Goal: Transaction & Acquisition: Purchase product/service

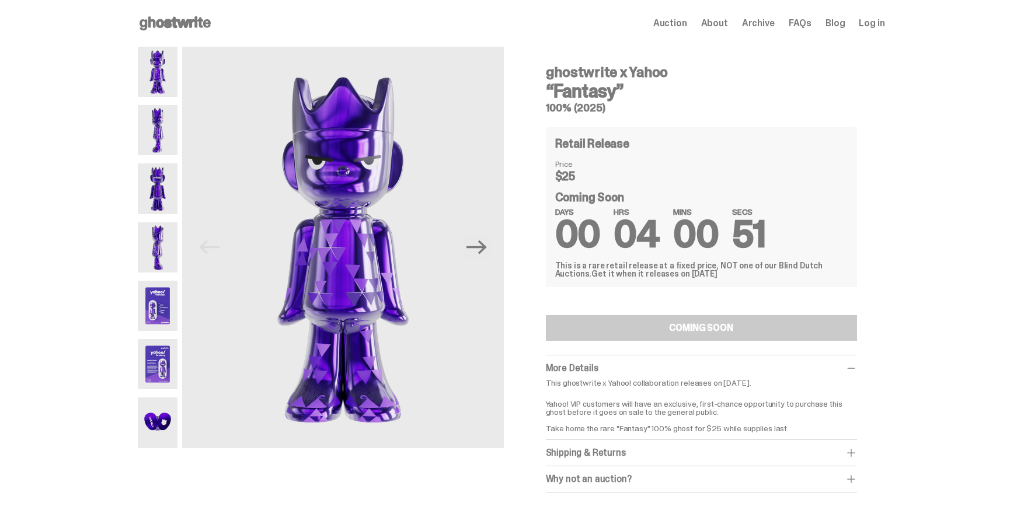
click at [58, 133] on div "ghostwrite x Yahoo “Fantasy” 100% (2025) Previous Next ghostwrite x Yahoo “Fant…" at bounding box center [511, 281] width 1022 height 469
click at [875, 25] on span "Log in" at bounding box center [872, 23] width 26 height 9
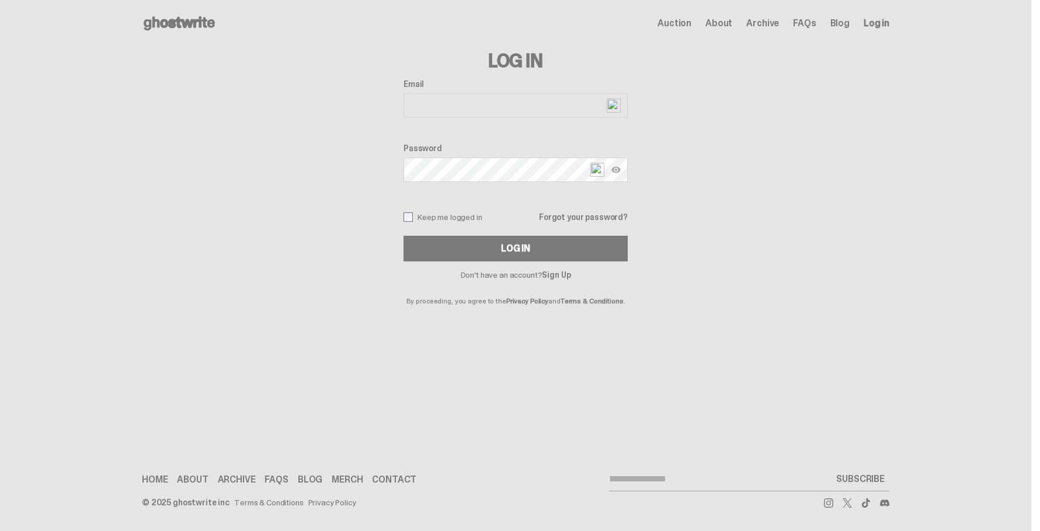
type input "**********"
click at [458, 217] on label "Keep me logged in" at bounding box center [442, 217] width 79 height 9
click at [478, 244] on button "Log In" at bounding box center [515, 249] width 224 height 26
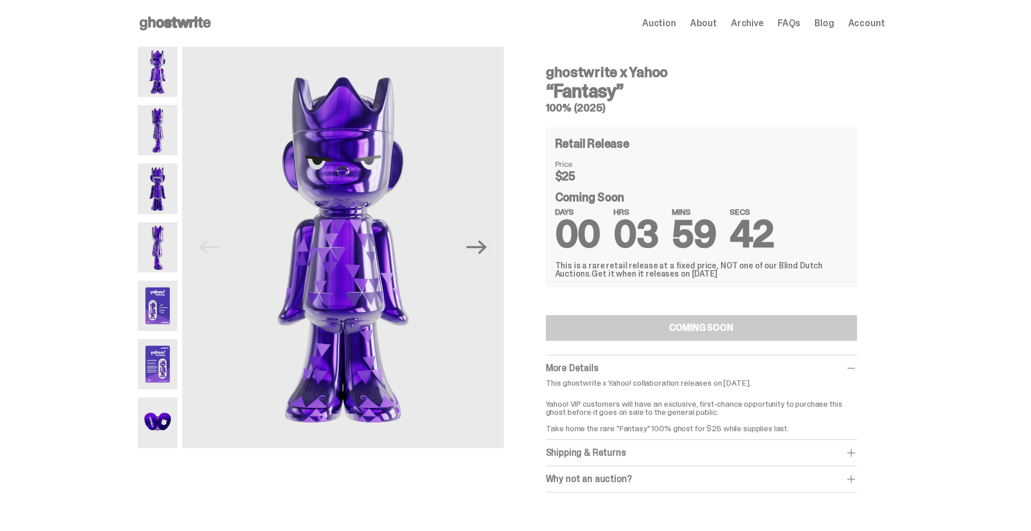
click at [173, 140] on img at bounding box center [158, 130] width 40 height 50
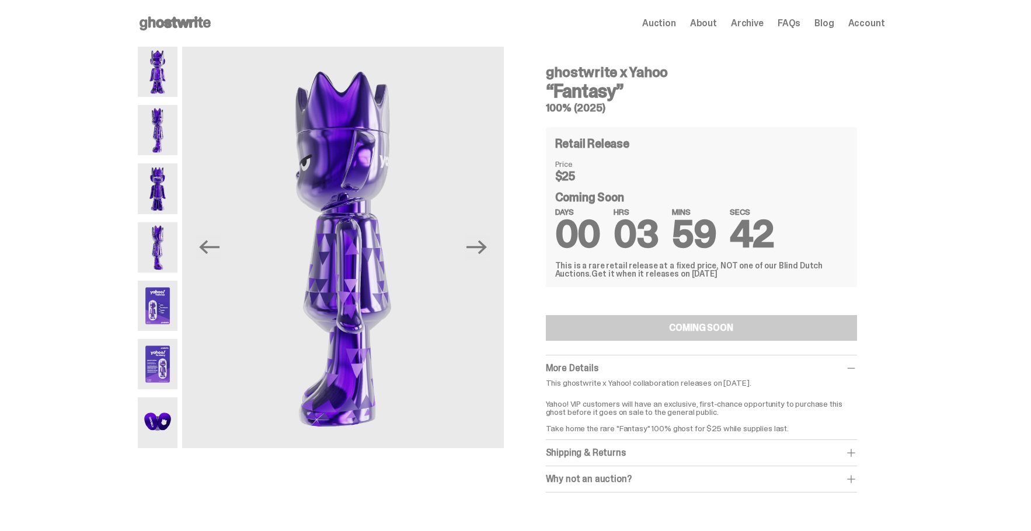
click at [173, 246] on img at bounding box center [158, 247] width 40 height 50
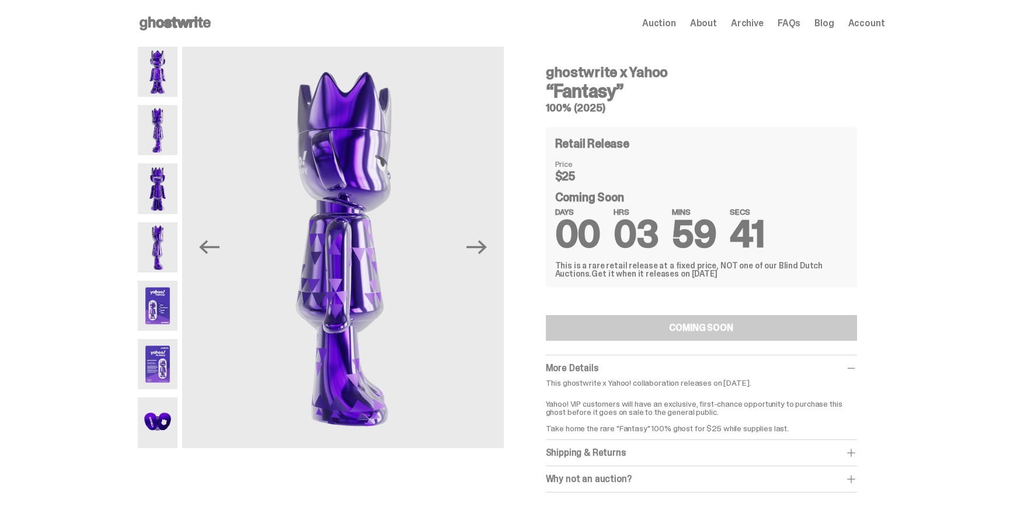
click at [159, 425] on img at bounding box center [158, 423] width 40 height 50
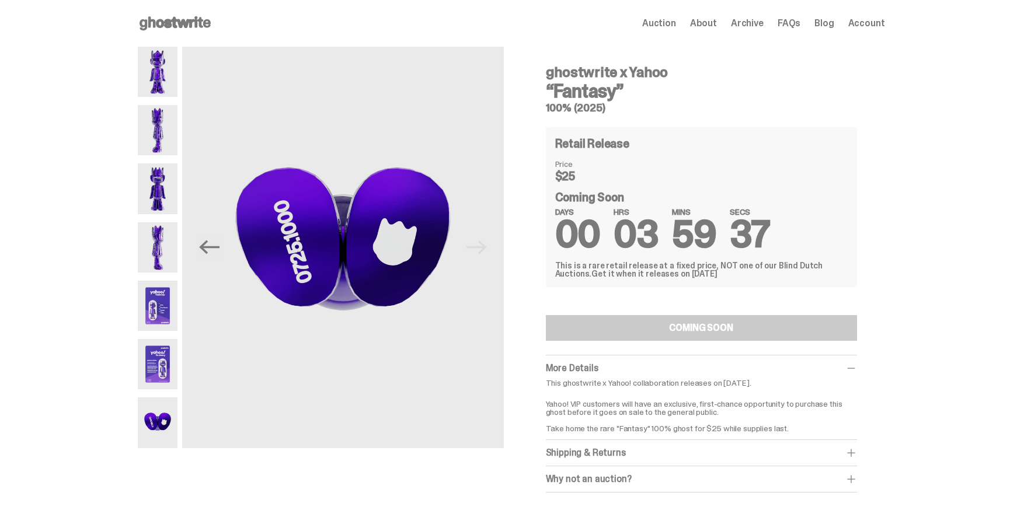
click at [154, 87] on img at bounding box center [158, 72] width 40 height 50
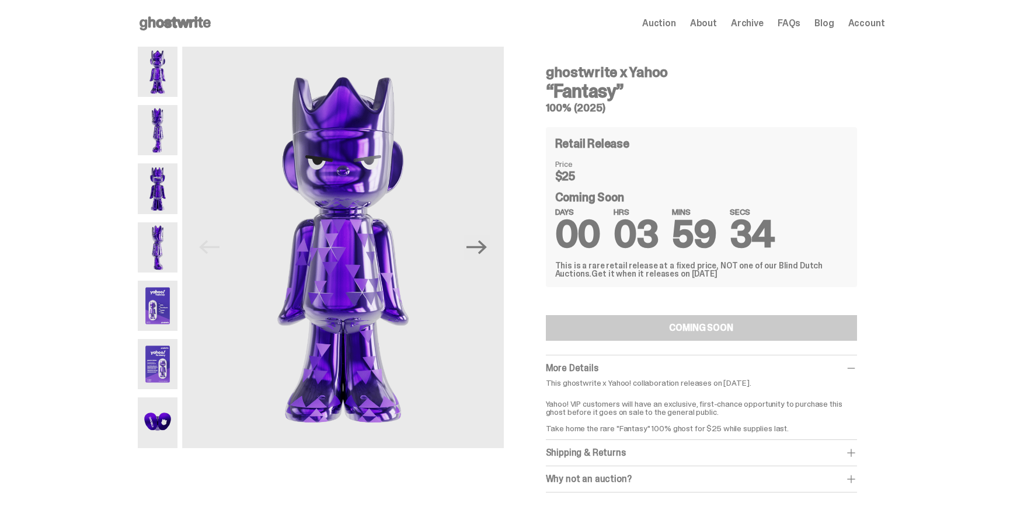
click at [159, 140] on img at bounding box center [158, 130] width 40 height 50
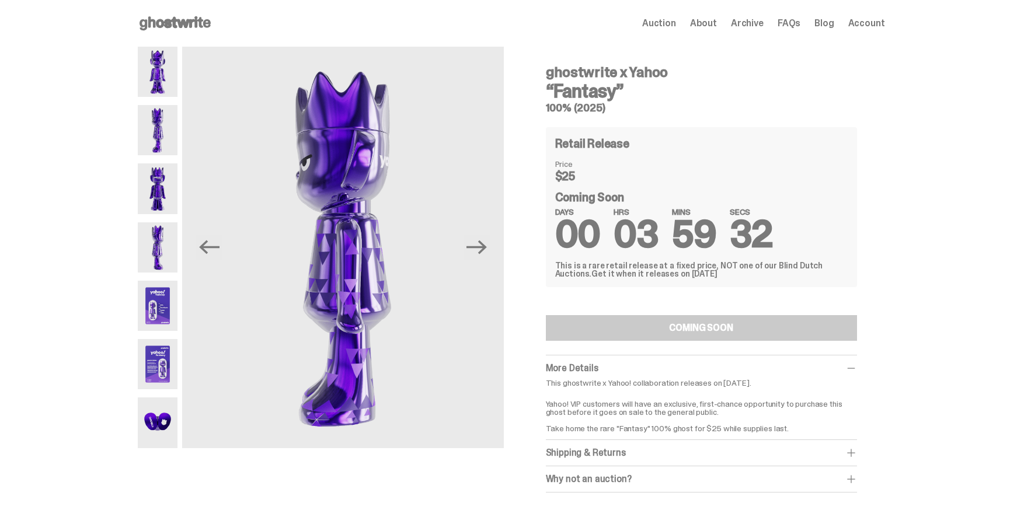
click at [159, 182] on img at bounding box center [158, 188] width 40 height 50
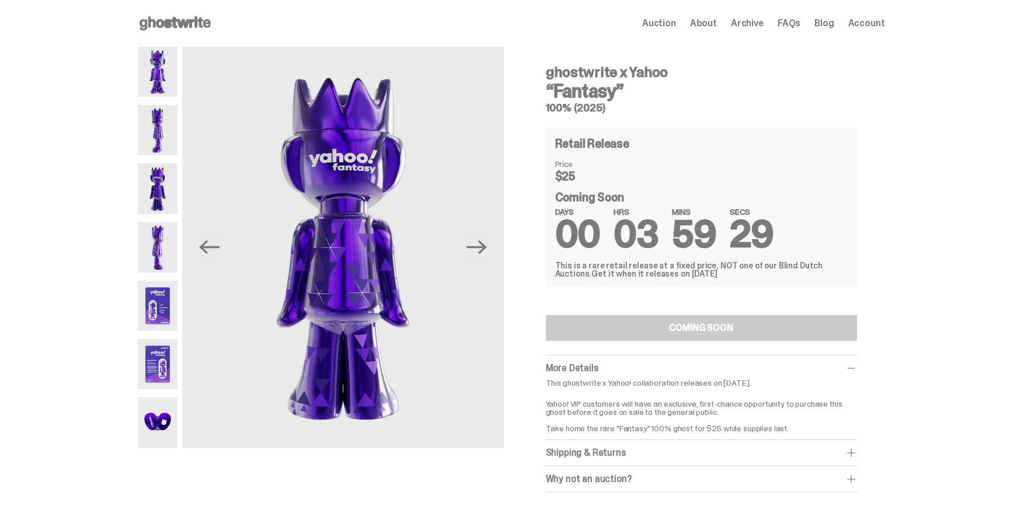
click at [174, 131] on img at bounding box center [158, 130] width 40 height 50
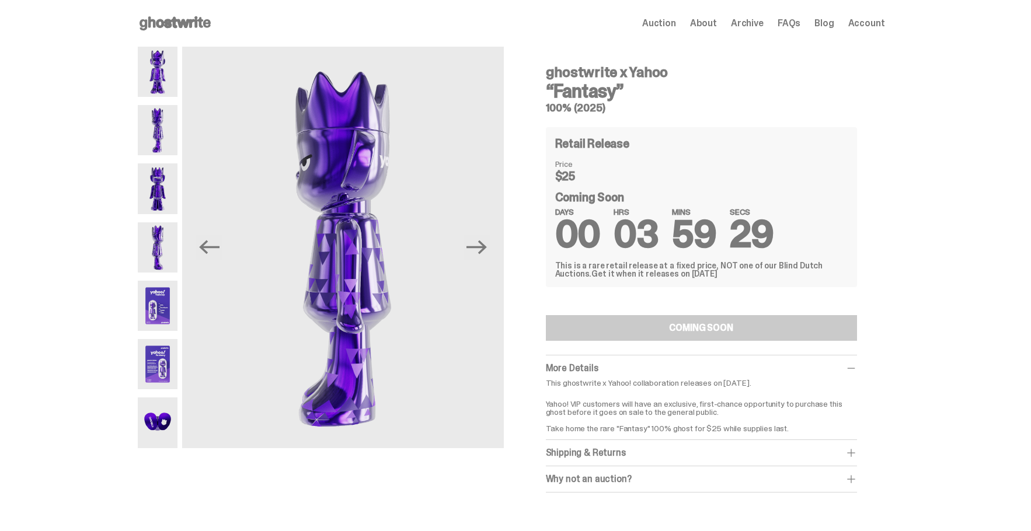
click at [172, 80] on img at bounding box center [158, 72] width 40 height 50
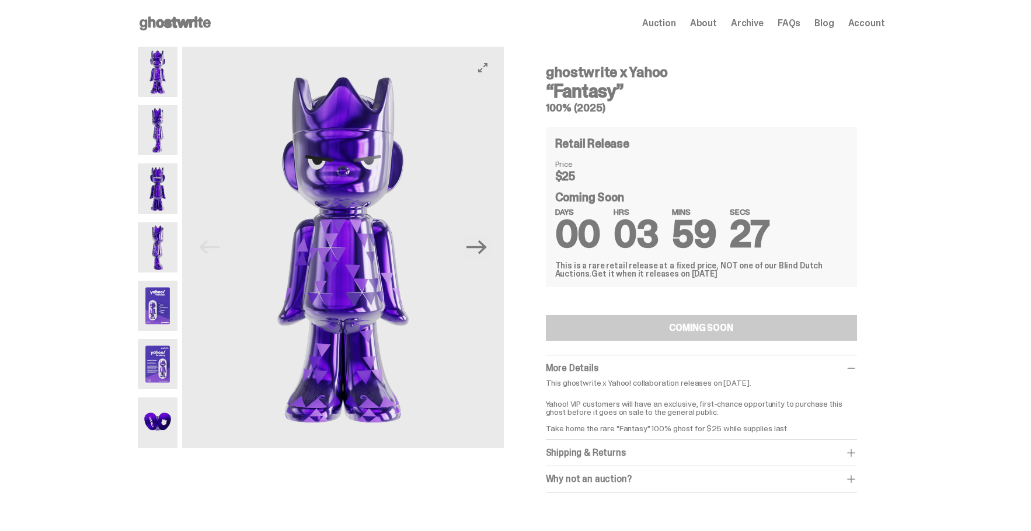
click at [345, 179] on img at bounding box center [342, 248] width 321 height 402
click at [493, 75] on img at bounding box center [342, 248] width 321 height 402
click at [474, 70] on img at bounding box center [342, 248] width 321 height 402
click at [485, 68] on icon "View full-screen" at bounding box center [482, 67] width 9 height 9
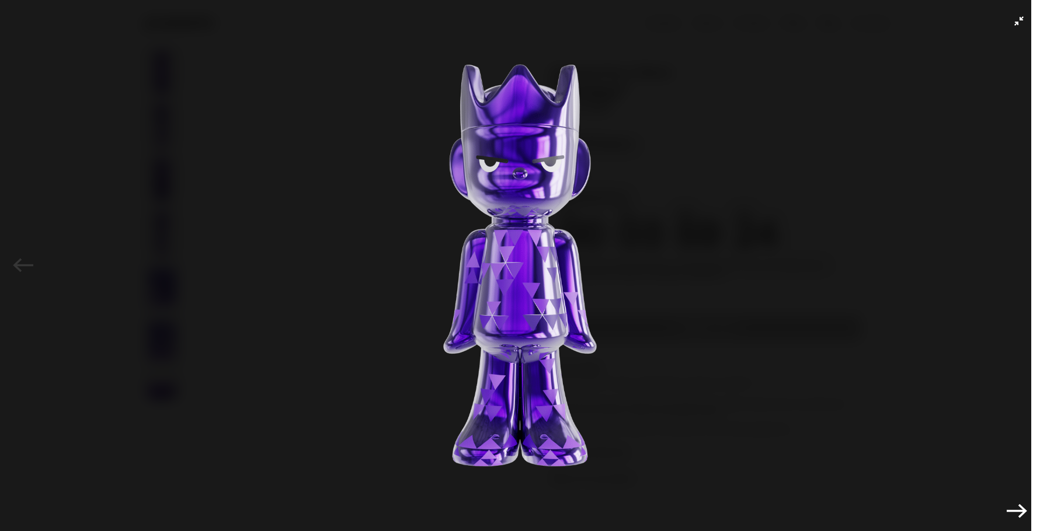
click at [518, 223] on img at bounding box center [520, 262] width 982 height 467
